Goal: Task Accomplishment & Management: Use online tool/utility

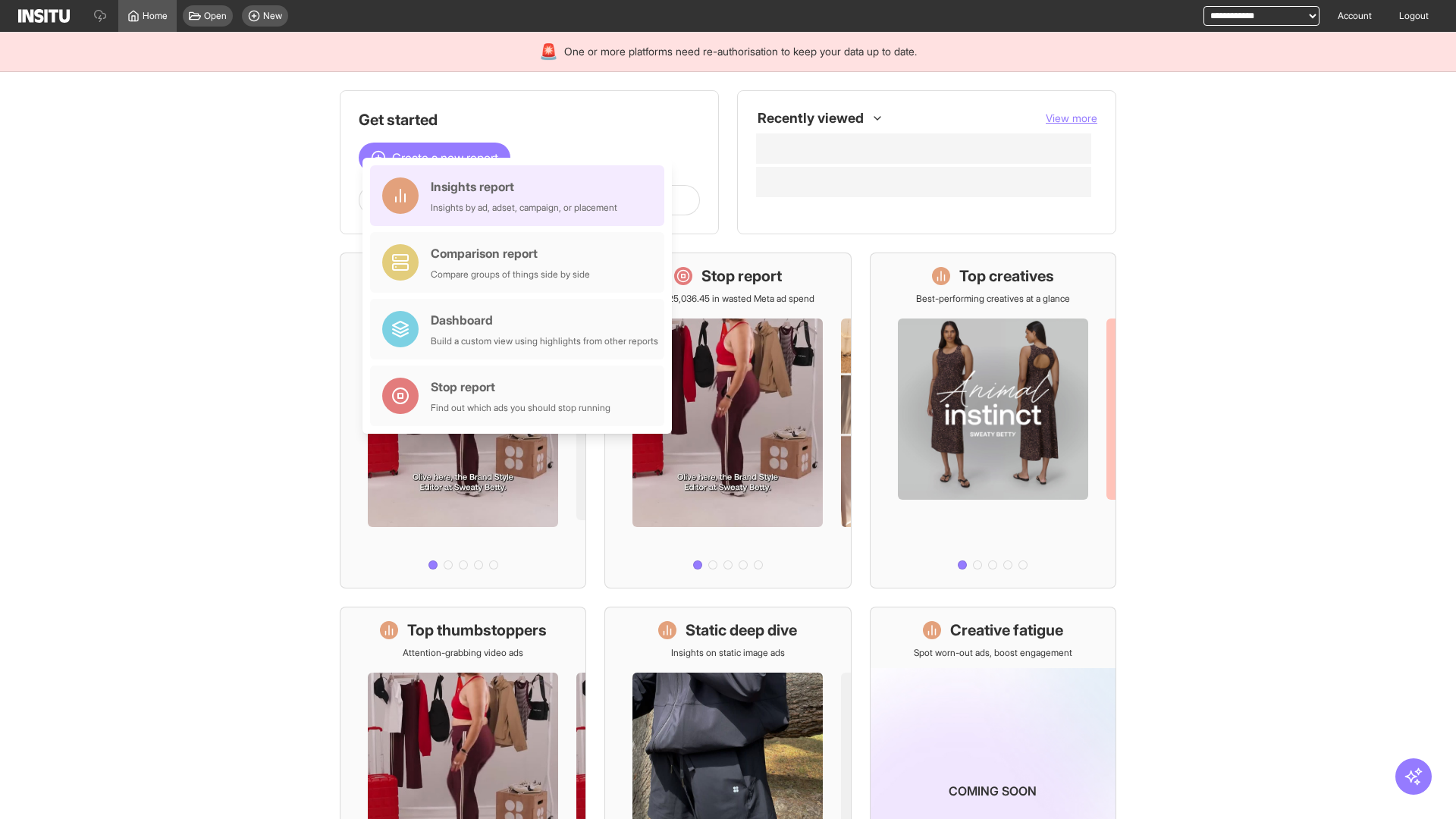
click at [521, 196] on div "Insights report Insights by ad, adset, campaign, or placement" at bounding box center [524, 195] width 187 height 36
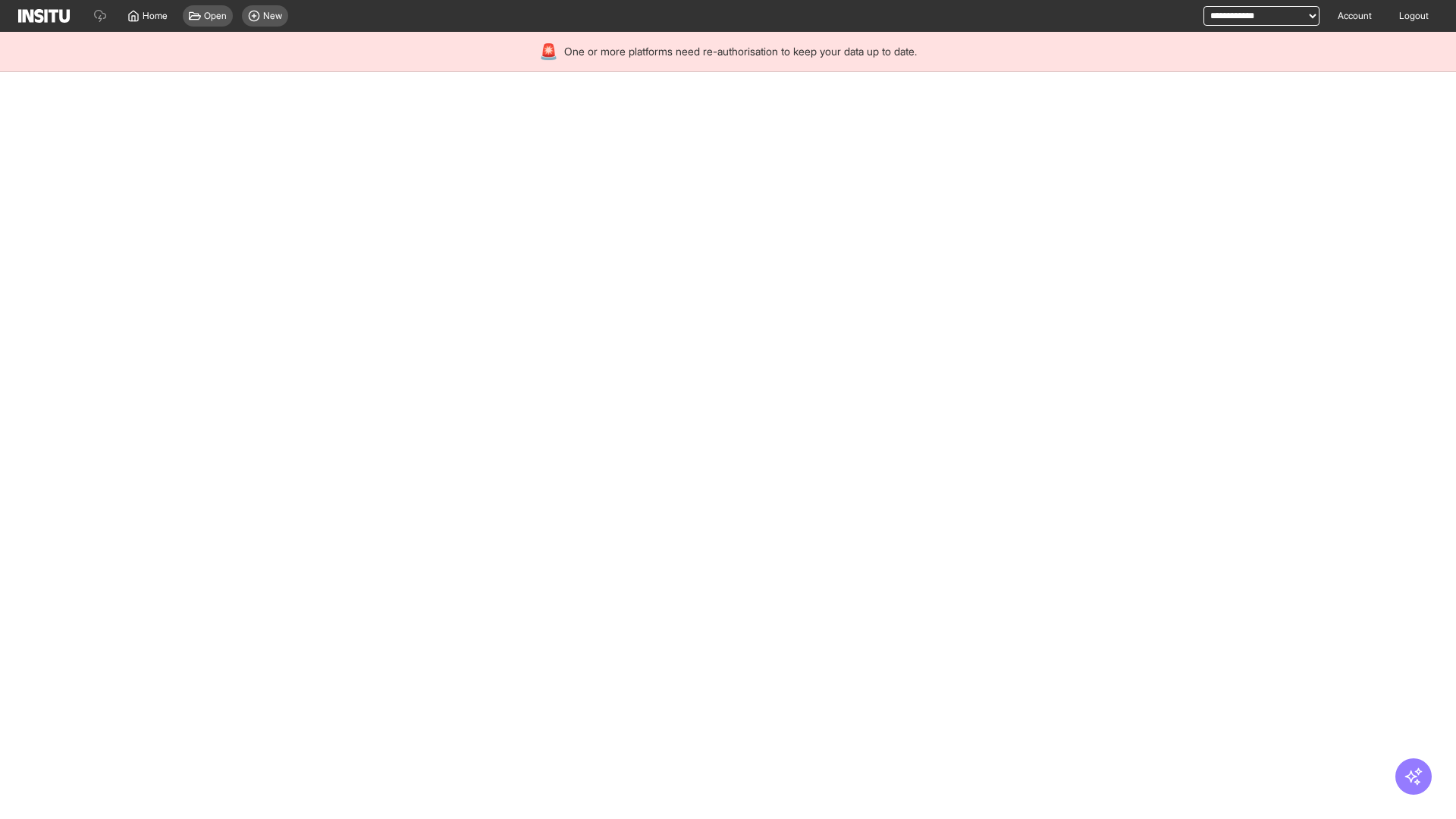
select select "**"
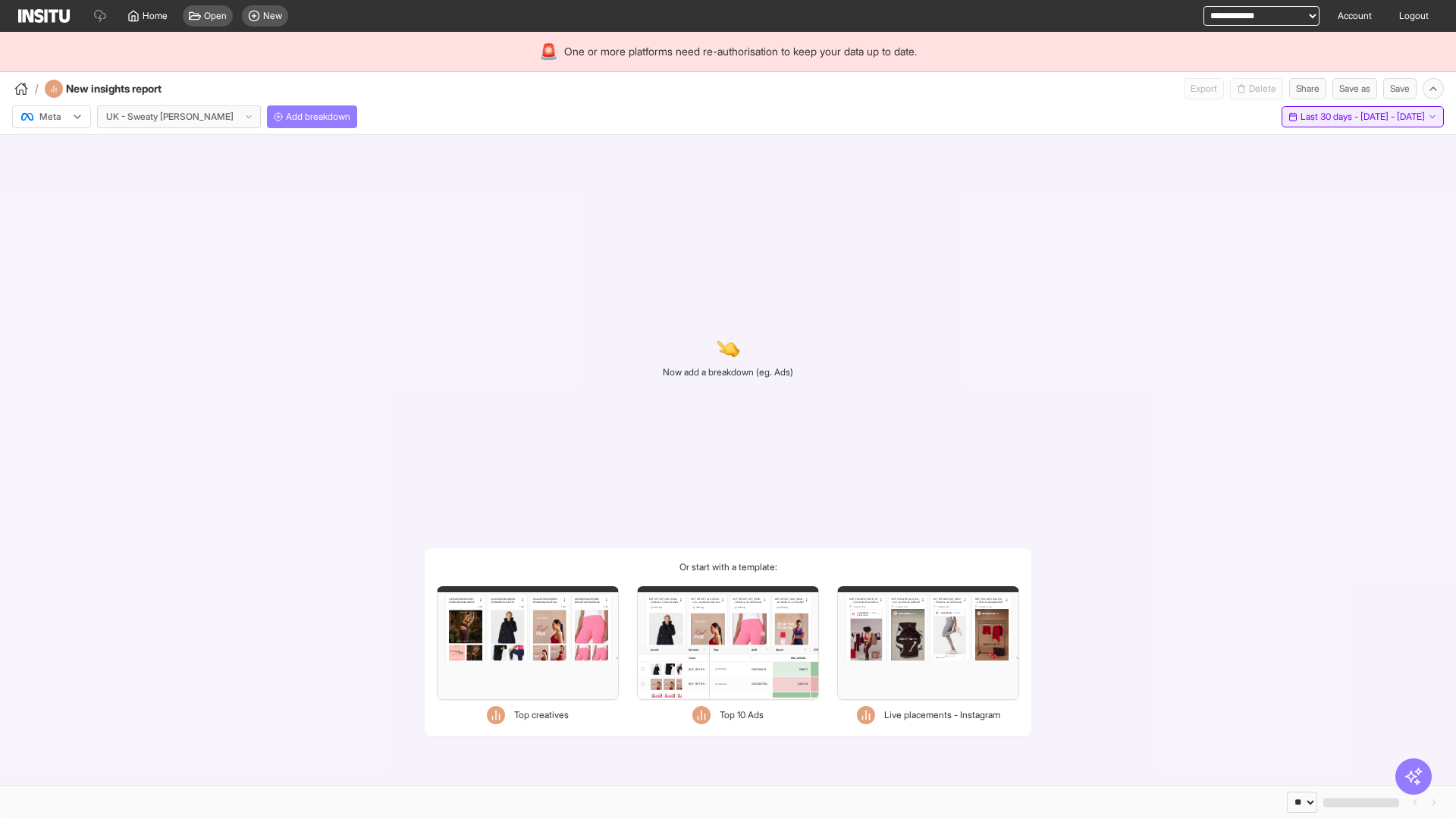
click at [1328, 116] on span "Last 30 days - [DATE] - [DATE]" at bounding box center [1363, 116] width 124 height 12
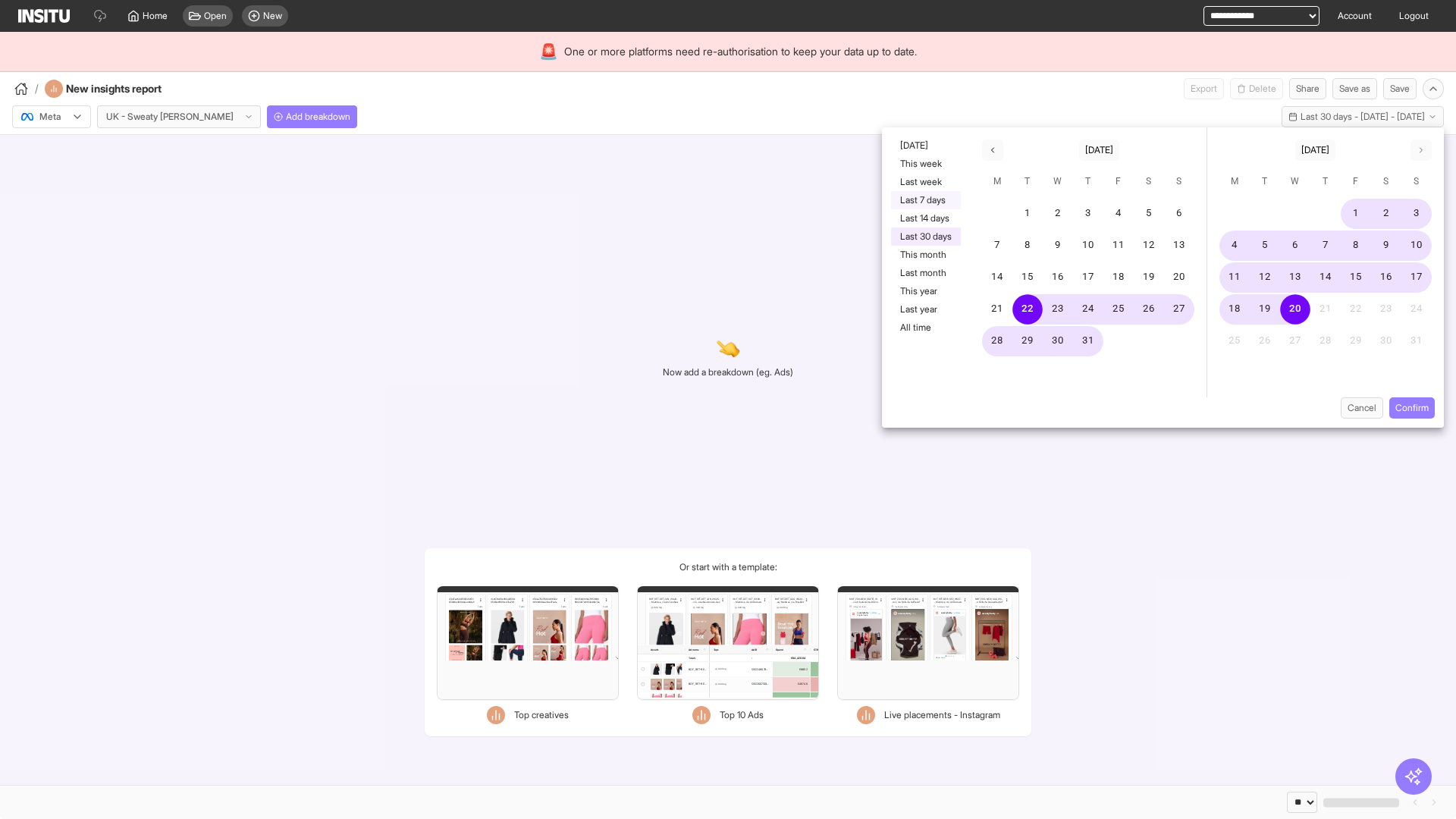
click at [925, 200] on button "Last 7 days" at bounding box center [926, 200] width 70 height 18
